Goal: Check status: Check status

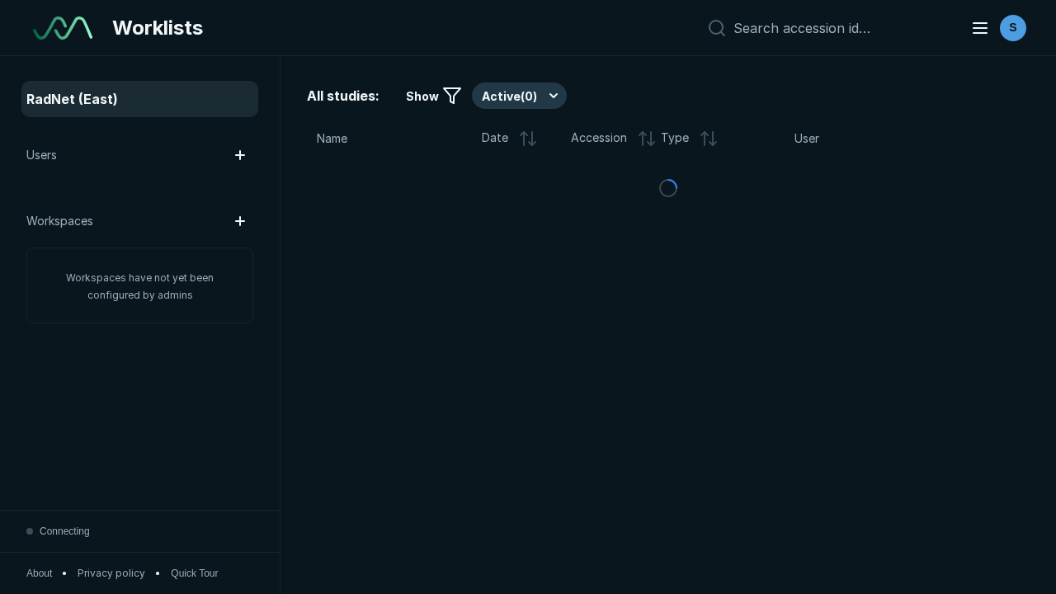
scroll to position [4507, 6875]
